Goal: Information Seeking & Learning: Learn about a topic

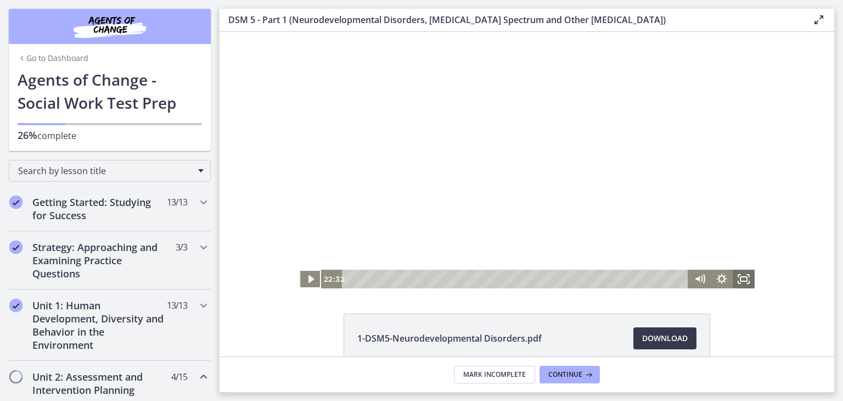
drag, startPoint x: 220, startPoint y: 32, endPoint x: 743, endPoint y: 280, distance: 579.0
click at [743, 280] on rect "Fullscreen" at bounding box center [744, 279] width 7 height 4
click at [740, 275] on icon "Fullscreen" at bounding box center [744, 279] width 22 height 19
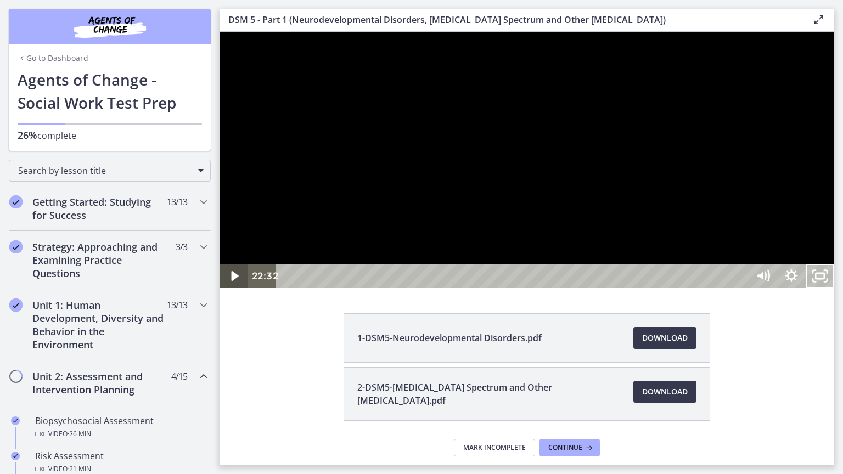
click at [232, 281] on icon "Play Video" at bounding box center [234, 276] width 7 height 10
drag, startPoint x: 880, startPoint y: 492, endPoint x: 872, endPoint y: 493, distance: 8.8
click at [238, 291] on icon "Pause" at bounding box center [234, 276] width 34 height 29
click at [220, 264] on button "Play Video" at bounding box center [234, 276] width 29 height 24
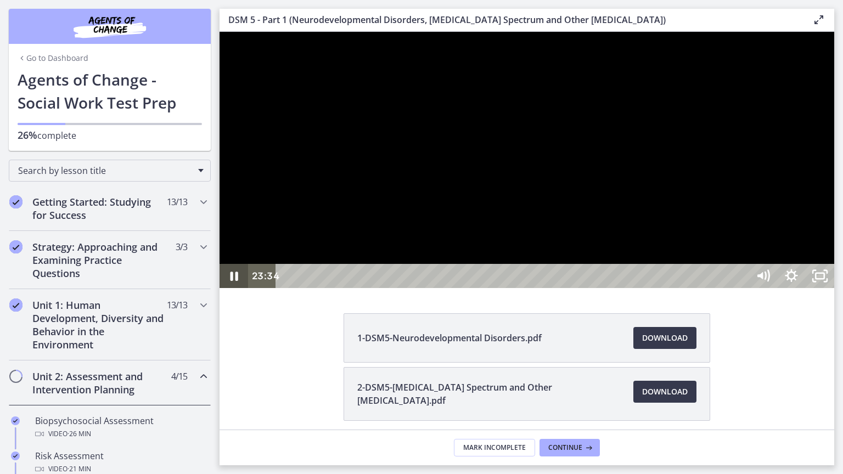
click at [237, 281] on icon "Pause" at bounding box center [235, 276] width 8 height 9
click at [234, 282] on icon "Play Video" at bounding box center [235, 276] width 9 height 12
click at [231, 282] on icon "Pause" at bounding box center [233, 276] width 9 height 11
click at [235, 281] on icon "Play Video" at bounding box center [234, 276] width 7 height 10
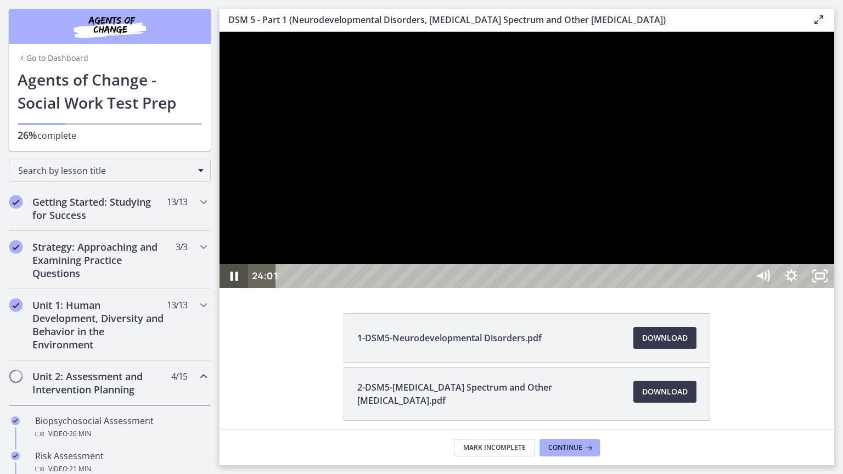
click at [237, 281] on icon "Pause" at bounding box center [235, 276] width 8 height 9
click at [220, 264] on button "Play Video" at bounding box center [234, 276] width 29 height 24
click at [220, 264] on button "Pause" at bounding box center [234, 276] width 29 height 24
click at [220, 264] on button "Play Video" at bounding box center [234, 276] width 29 height 24
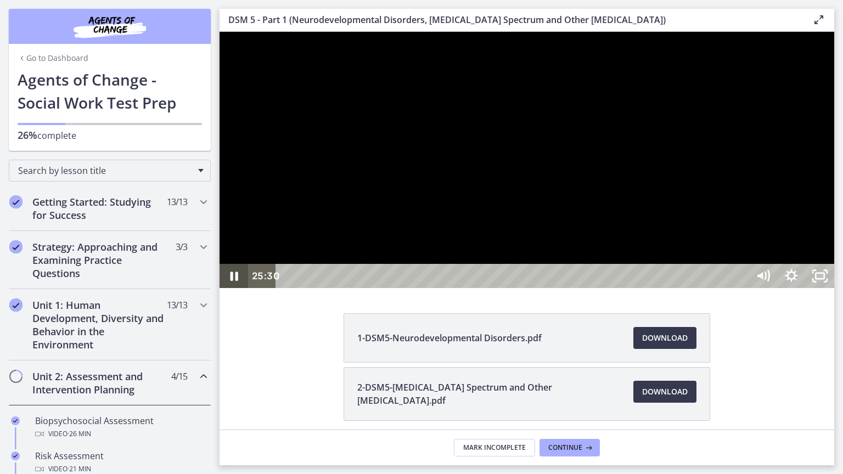
click at [231, 281] on icon "Pause" at bounding box center [235, 276] width 8 height 9
click at [235, 282] on icon "Play Video" at bounding box center [235, 276] width 9 height 12
drag, startPoint x: 926, startPoint y: 493, endPoint x: 919, endPoint y: 495, distance: 7.2
drag, startPoint x: 918, startPoint y: 491, endPoint x: 912, endPoint y: 496, distance: 7.8
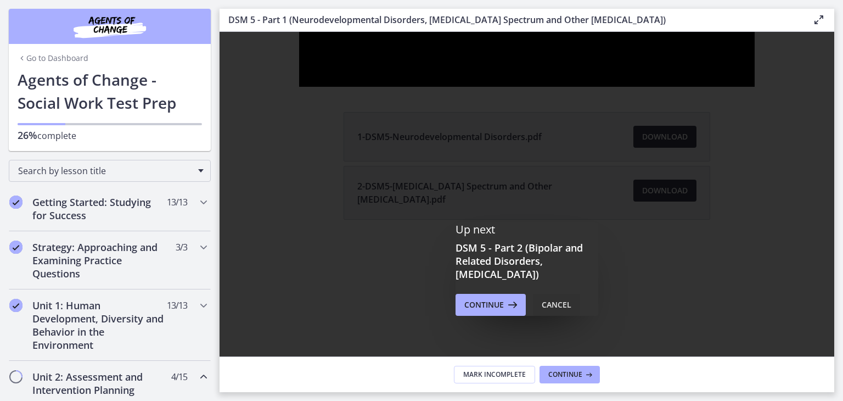
click at [557, 304] on div "Cancel" at bounding box center [557, 304] width 30 height 13
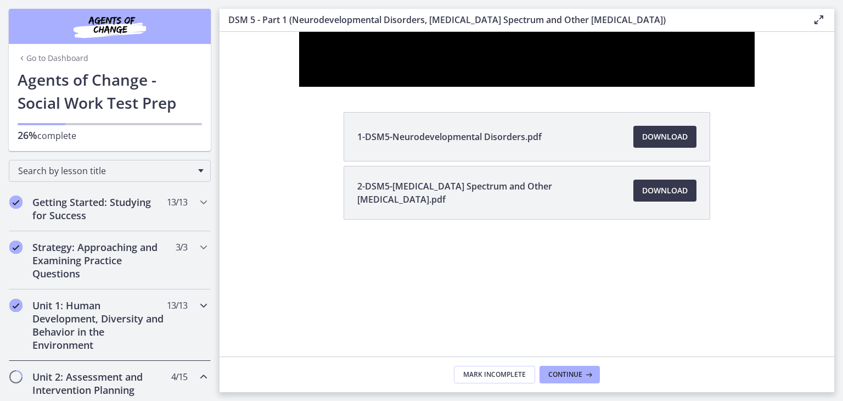
click at [77, 321] on h2 "Unit 1: Human Development, Diversity and Behavior in the Environment" at bounding box center [99, 325] width 134 height 53
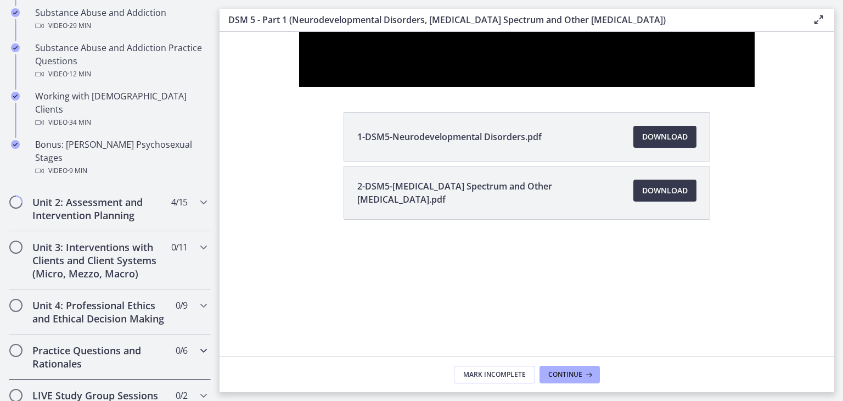
scroll to position [714, 0]
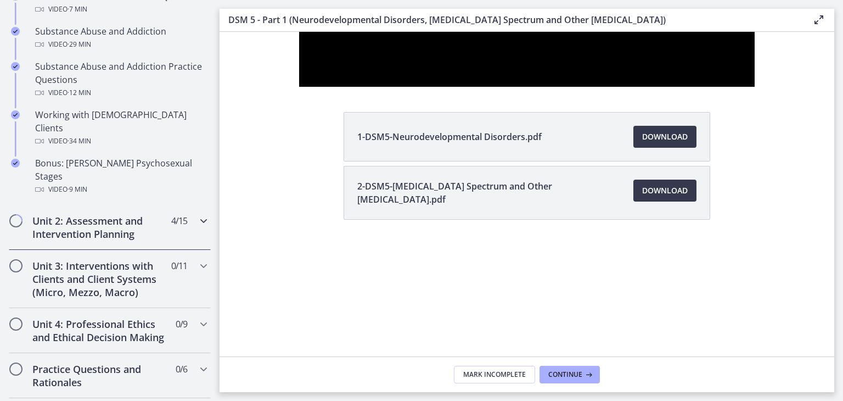
click at [92, 214] on h2 "Unit 2: Assessment and Intervention Planning" at bounding box center [99, 227] width 134 height 26
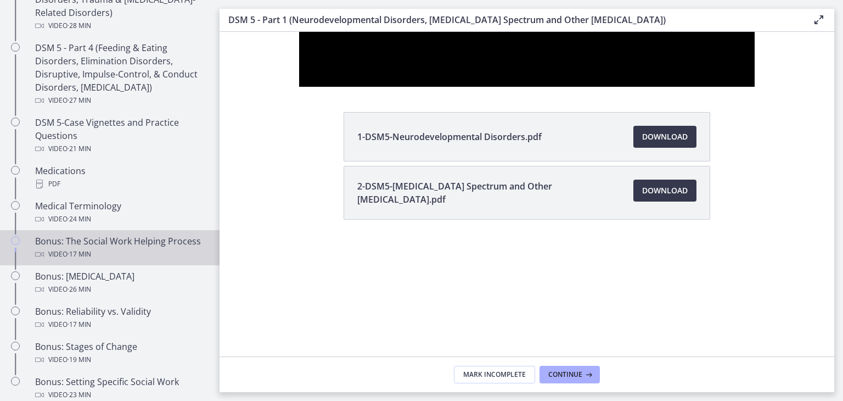
scroll to position [494, 0]
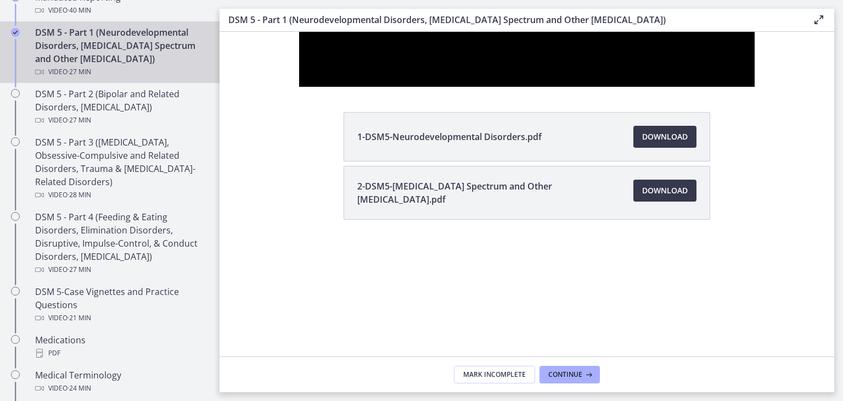
click at [115, 51] on div "DSM 5 - Part 1 (Neurodevelopmental Disorders, [MEDICAL_DATA] Spectrum and Other…" at bounding box center [120, 52] width 171 height 53
click at [118, 53] on div "DSM 5 - Part 1 (Neurodevelopmental Disorders, [MEDICAL_DATA] Spectrum and Other…" at bounding box center [120, 52] width 171 height 53
click at [97, 53] on div "DSM 5 - Part 1 (Neurodevelopmental Disorders, [MEDICAL_DATA] Spectrum and Other…" at bounding box center [120, 52] width 171 height 53
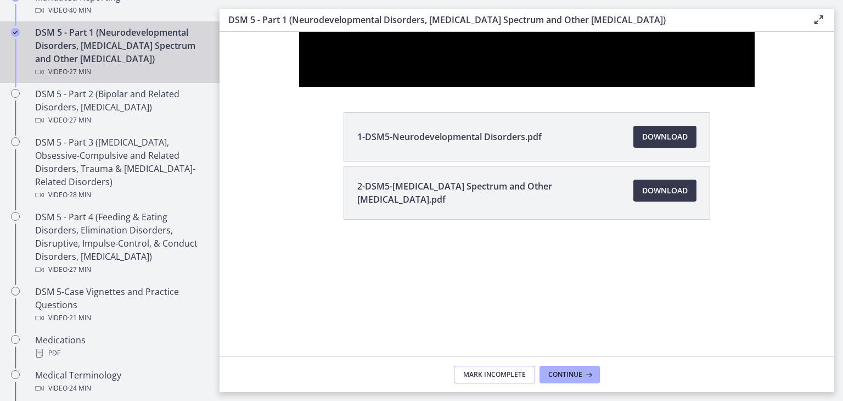
click at [476, 373] on span "Mark Incomplete" at bounding box center [494, 374] width 63 height 9
click at [655, 132] on span "Download Opens in a new window" at bounding box center [665, 136] width 46 height 13
click at [652, 193] on span "Download Opens in a new window" at bounding box center [665, 190] width 46 height 13
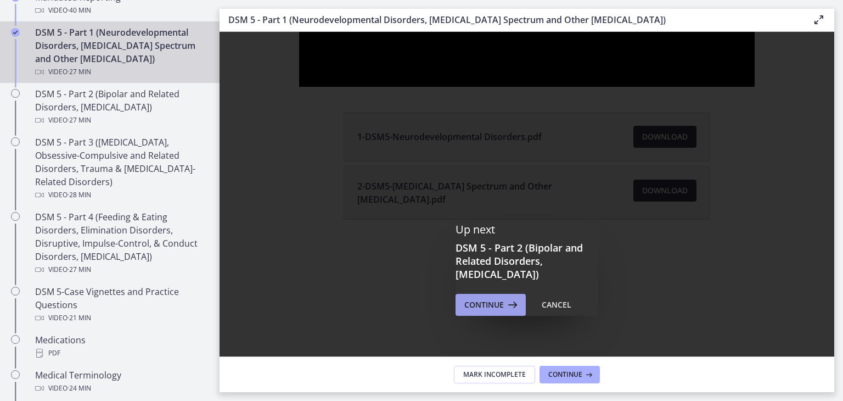
click at [500, 295] on button "Continue" at bounding box center [491, 305] width 70 height 22
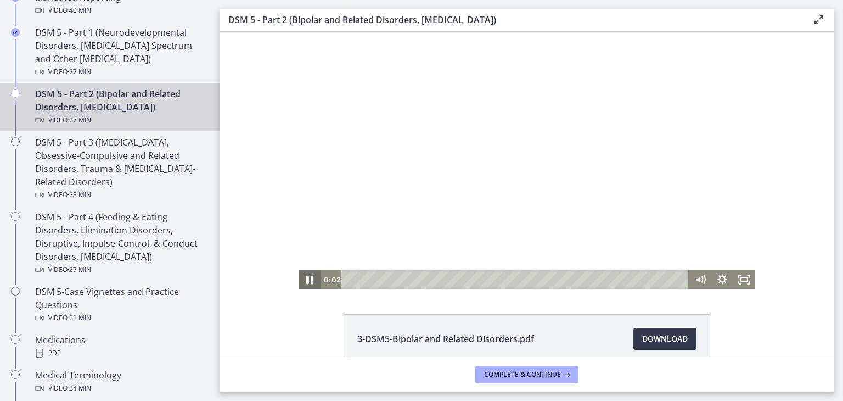
click at [306, 277] on icon "Pause" at bounding box center [309, 280] width 7 height 9
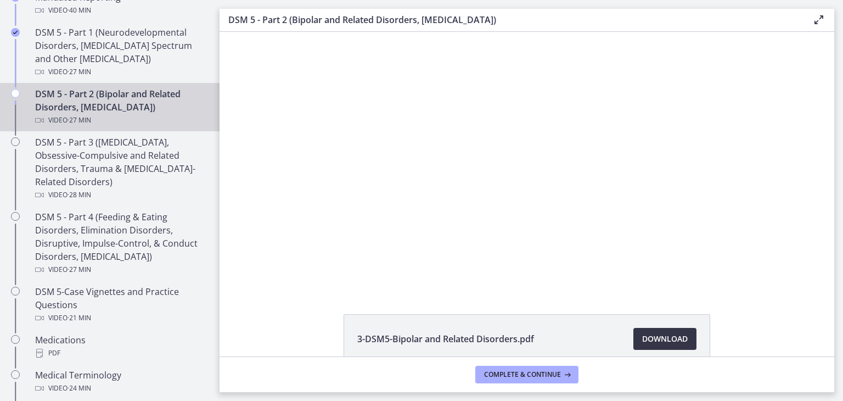
click at [655, 332] on span "Download Opens in a new window" at bounding box center [665, 338] width 46 height 13
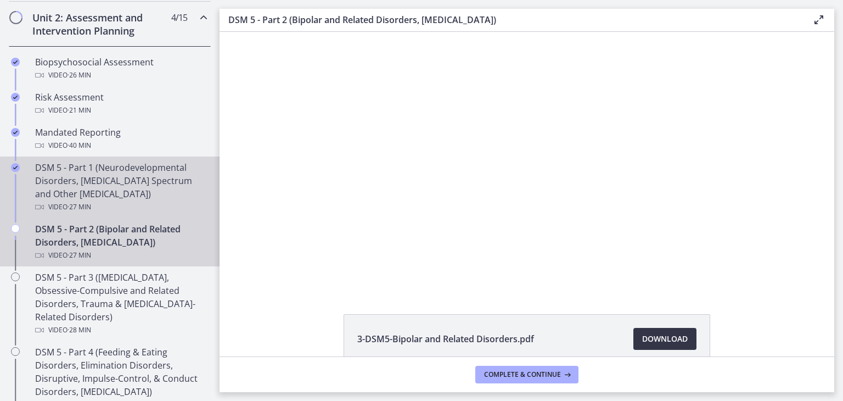
scroll to position [384, 0]
